Goal: Information Seeking & Learning: Learn about a topic

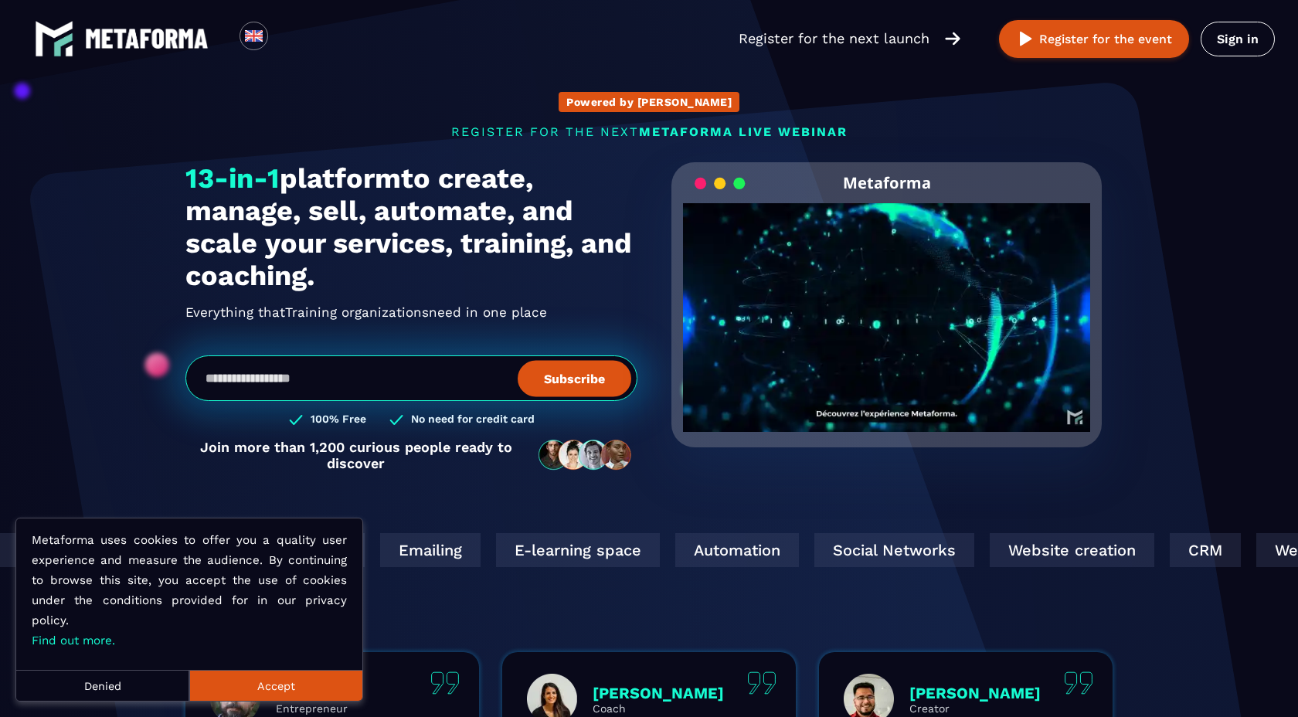
click at [267, 686] on font "Accept" at bounding box center [276, 686] width 38 height 12
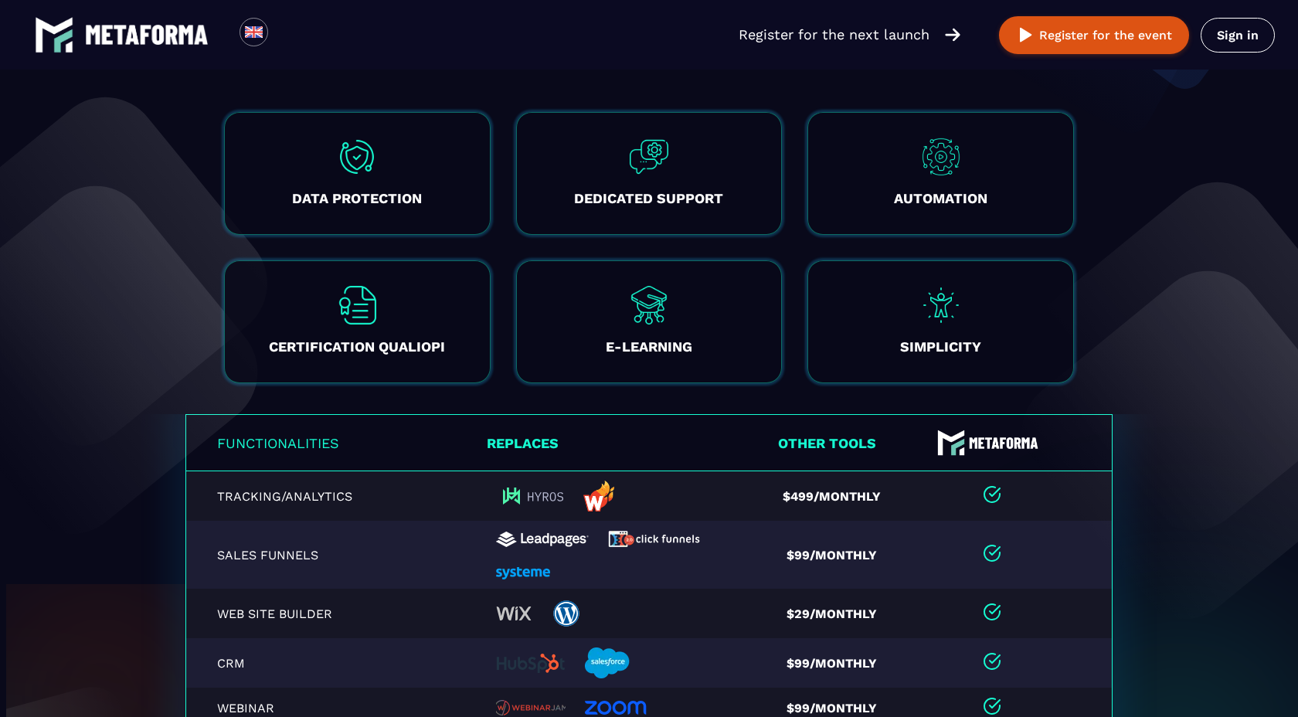
scroll to position [28, 0]
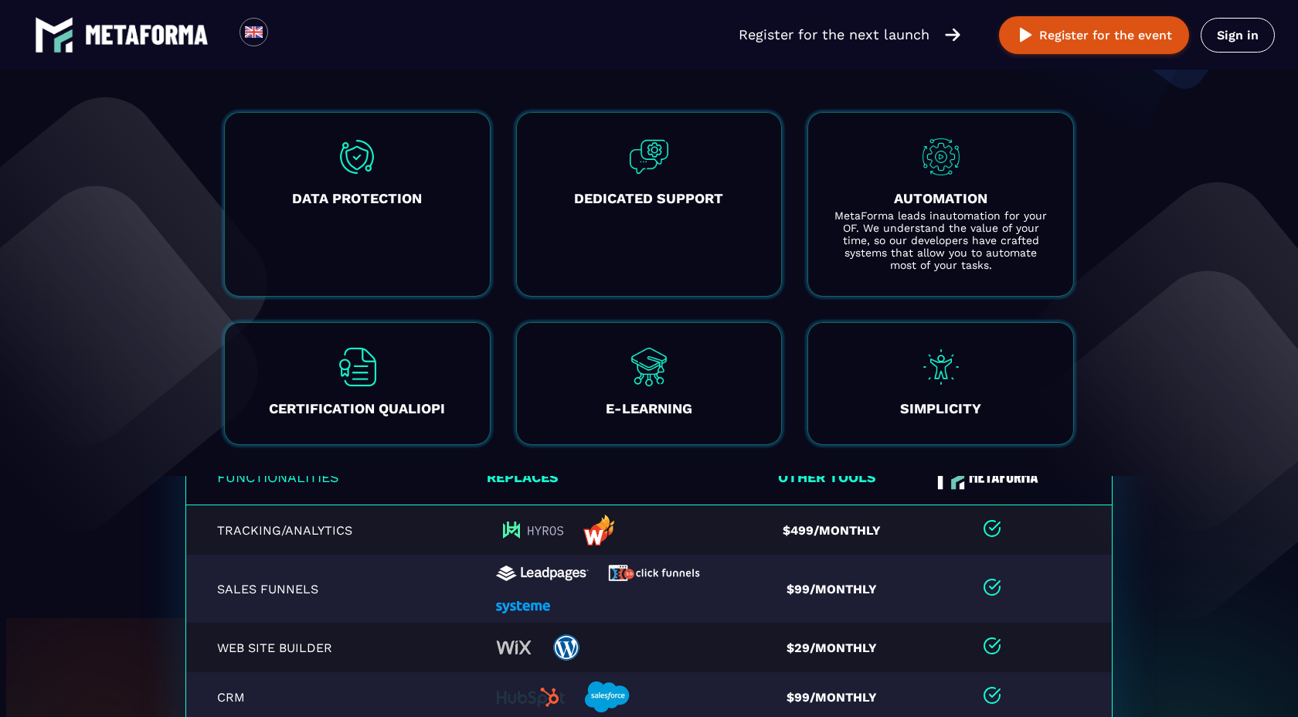
click at [892, 177] on div "AUTOMATION MetaForma leads inautomation for your OF. We understand the value of…" at bounding box center [941, 204] width 267 height 185
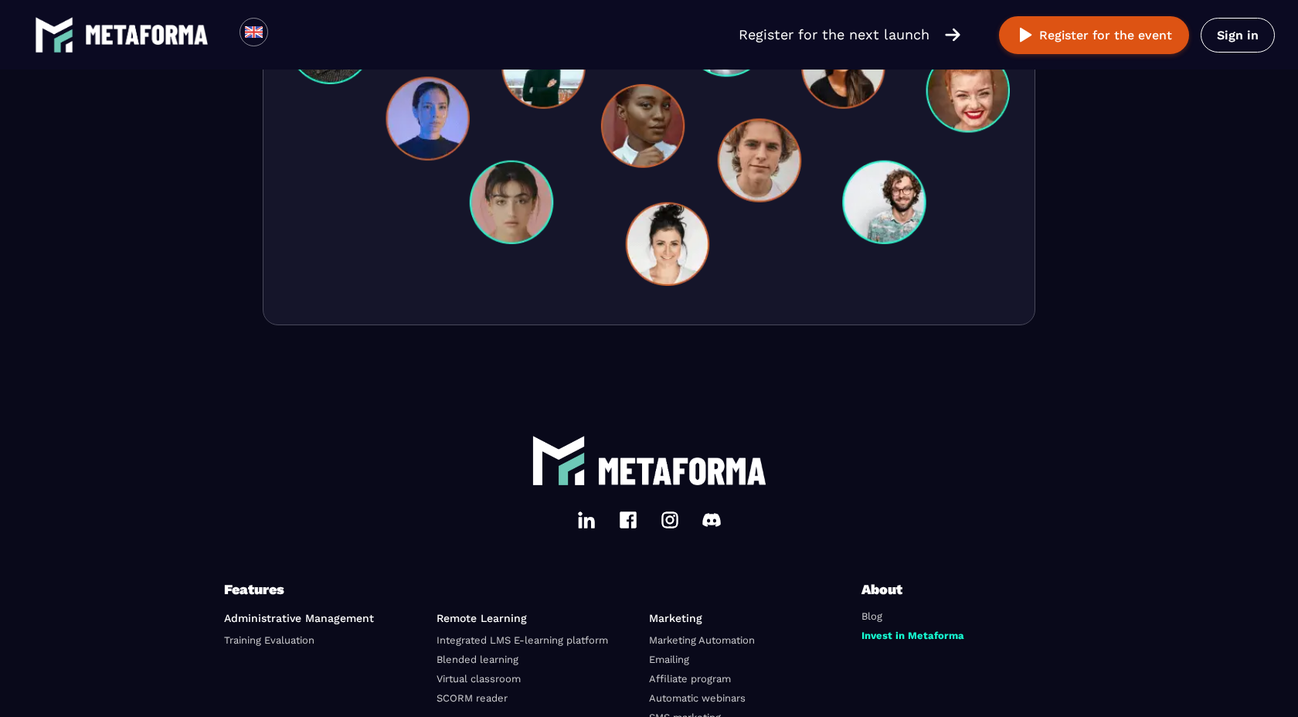
scroll to position [5187, 0]
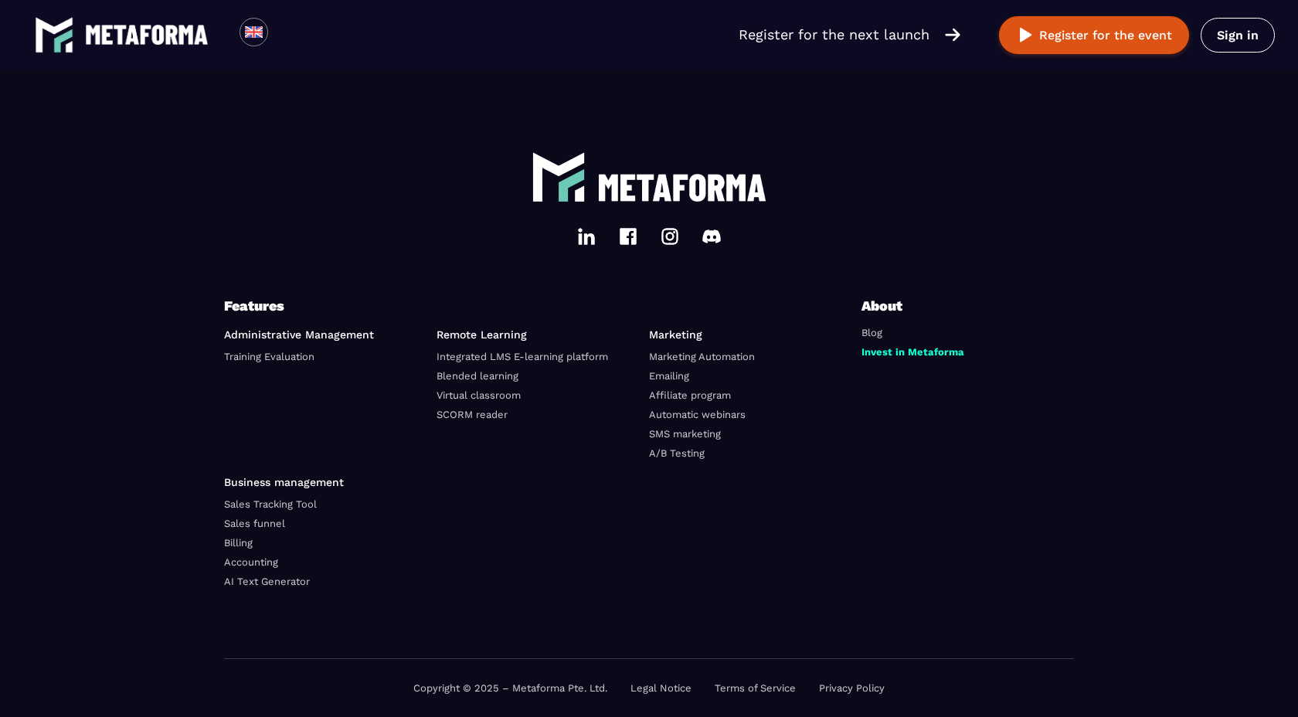
click at [712, 358] on link "Marketing Automation" at bounding box center [702, 357] width 106 height 12
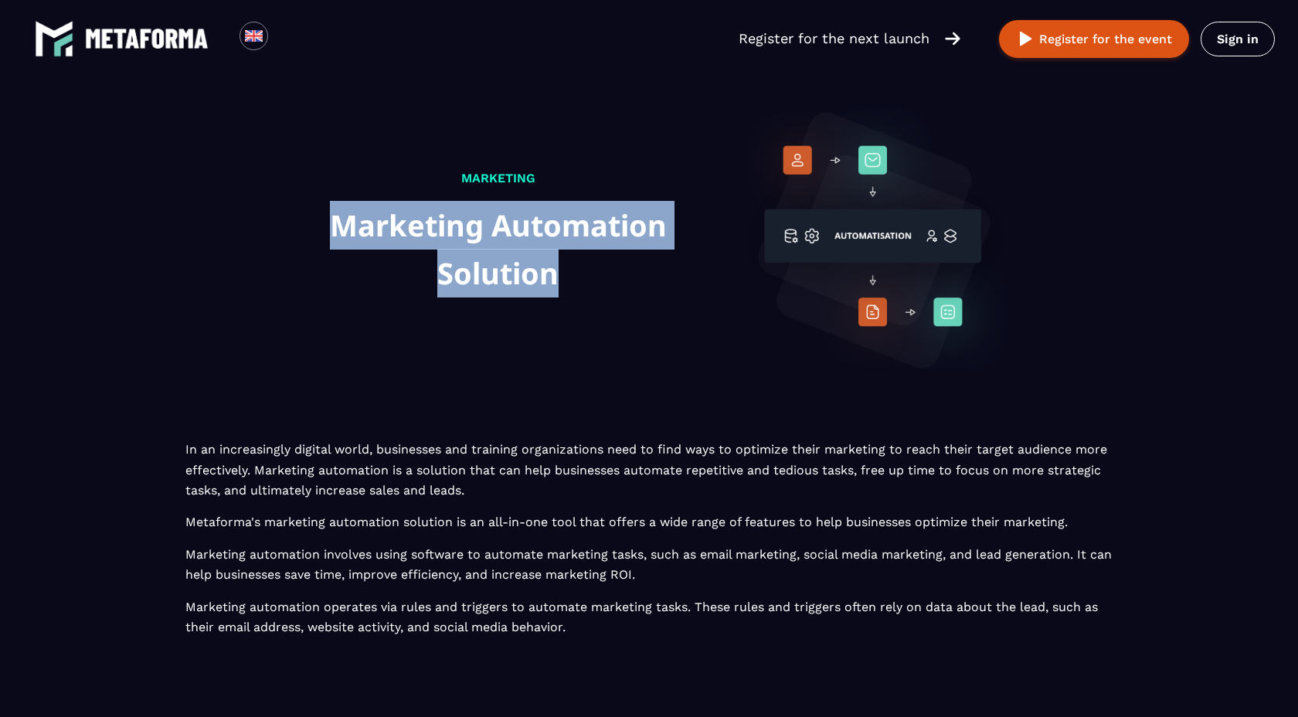
drag, startPoint x: 332, startPoint y: 216, endPoint x: 563, endPoint y: 259, distance: 234.2
click at [563, 259] on h1 "Marketing Automation Solution" at bounding box center [498, 249] width 432 height 97
copy h1 "Marketing Automation Solution"
click at [998, 219] on img at bounding box center [873, 236] width 287 height 287
click at [597, 305] on div "MARKETING Marketing Automation Solution" at bounding box center [498, 238] width 432 height 141
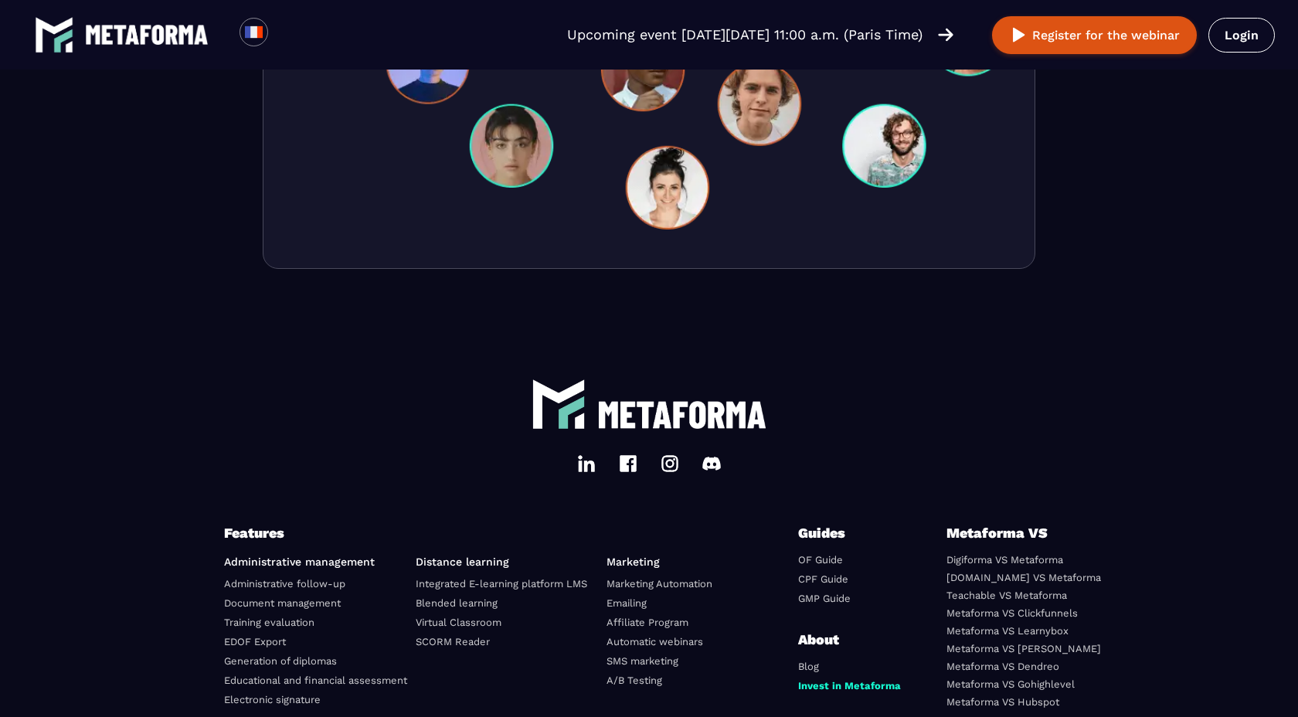
scroll to position [5279, 0]
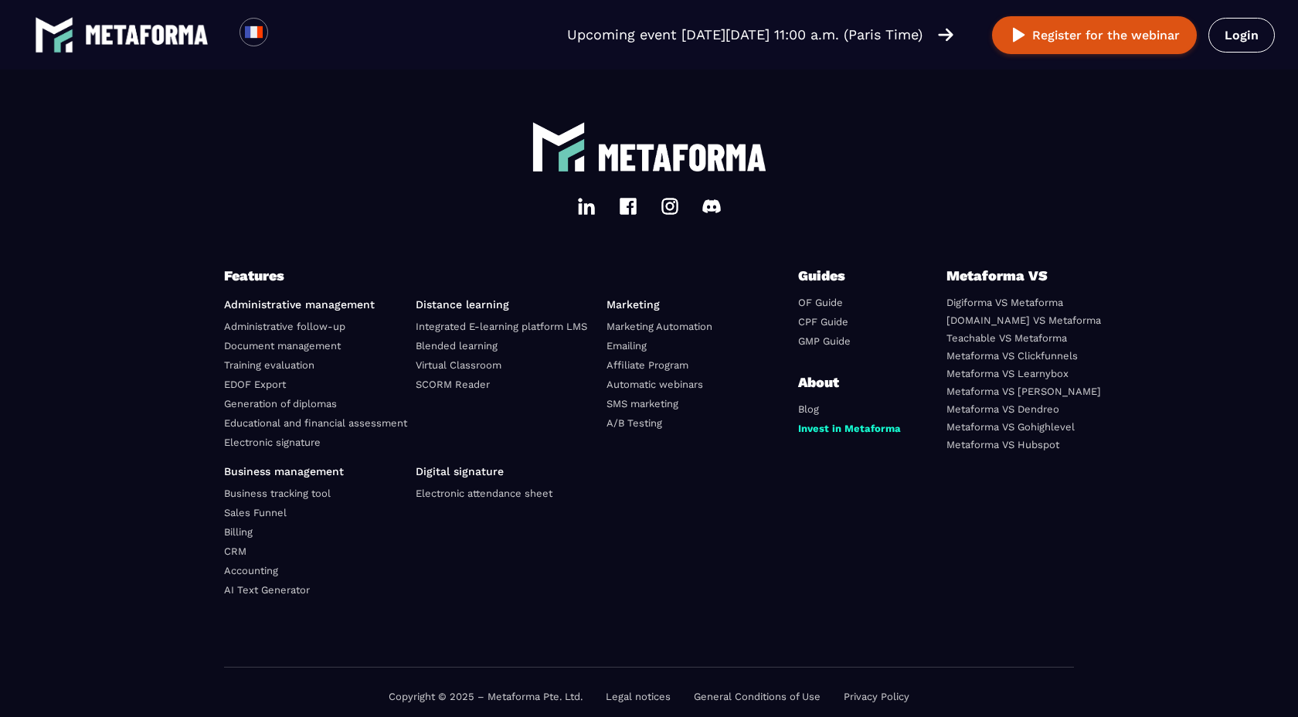
click at [659, 322] on font "Marketing Automation" at bounding box center [660, 327] width 106 height 12
